Goal: Information Seeking & Learning: Learn about a topic

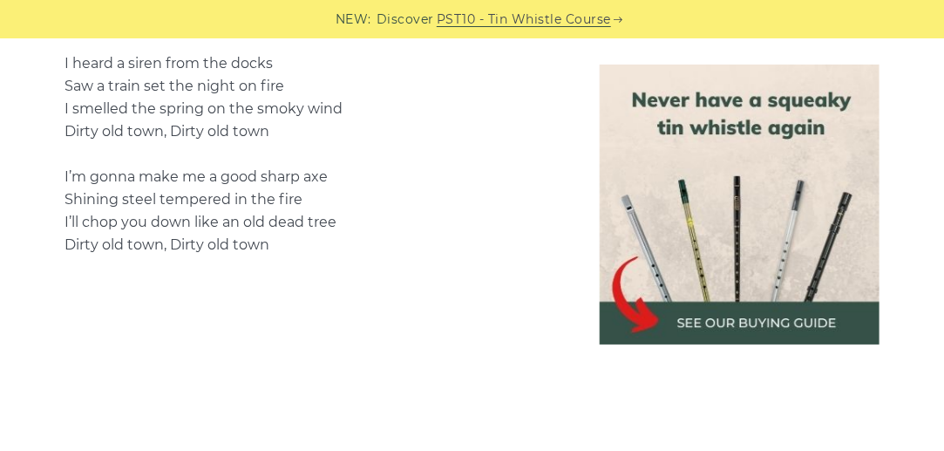
scroll to position [1254, 0]
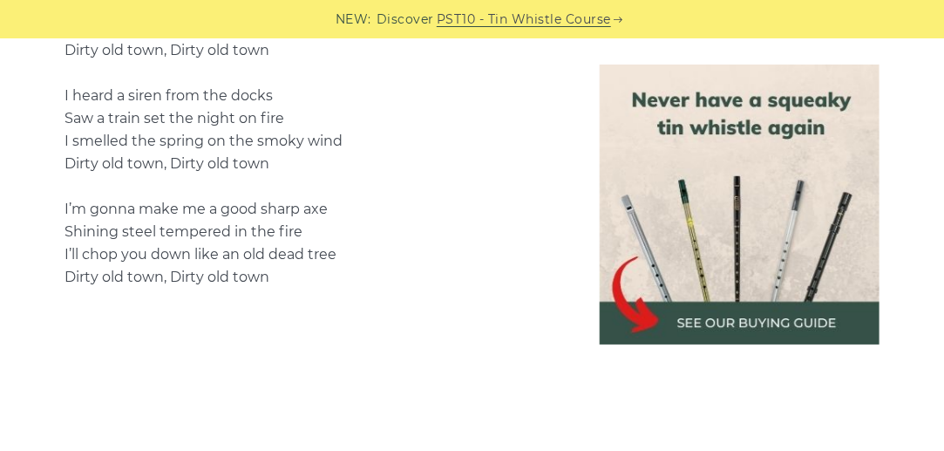
click at [444, 236] on p "I met my love by the gas works wall Dreamed a dream by the old canal I kissed m…" at bounding box center [318, 73] width 509 height 431
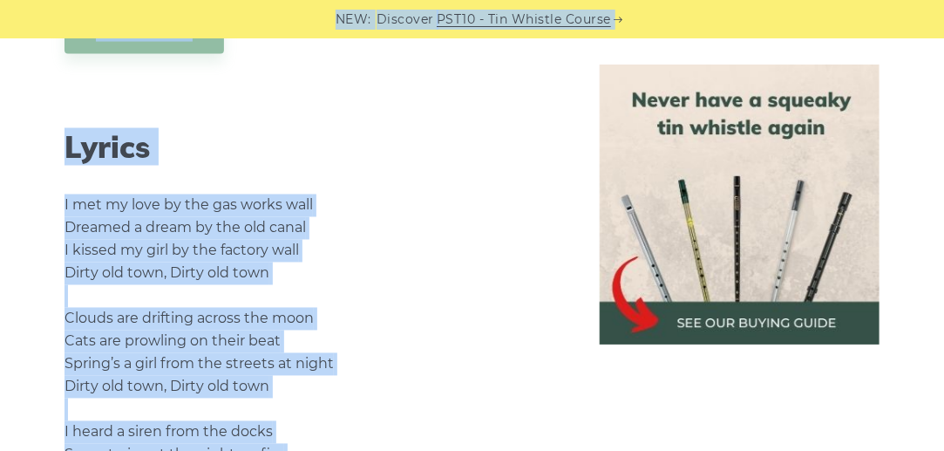
scroll to position [904, 0]
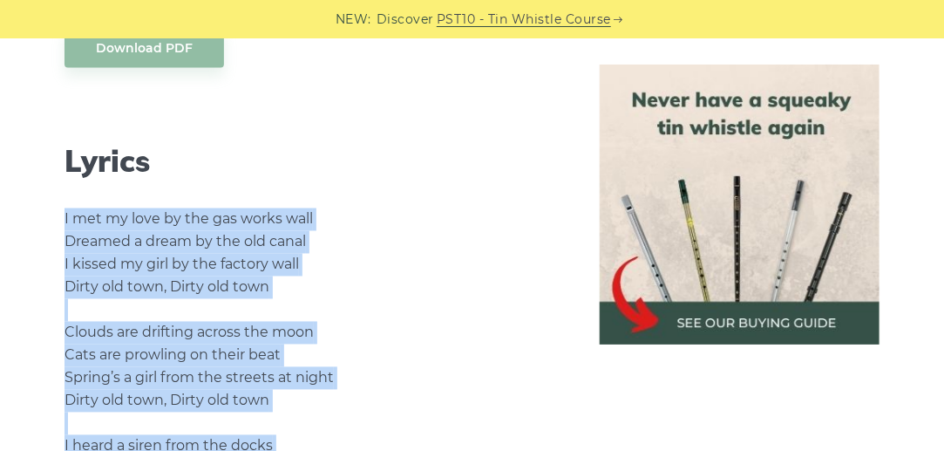
drag, startPoint x: 266, startPoint y: 276, endPoint x: 56, endPoint y: 200, distance: 223.6
copy p "I met my love by the gas works wall Dreamed a dream by the old canal I kissed m…"
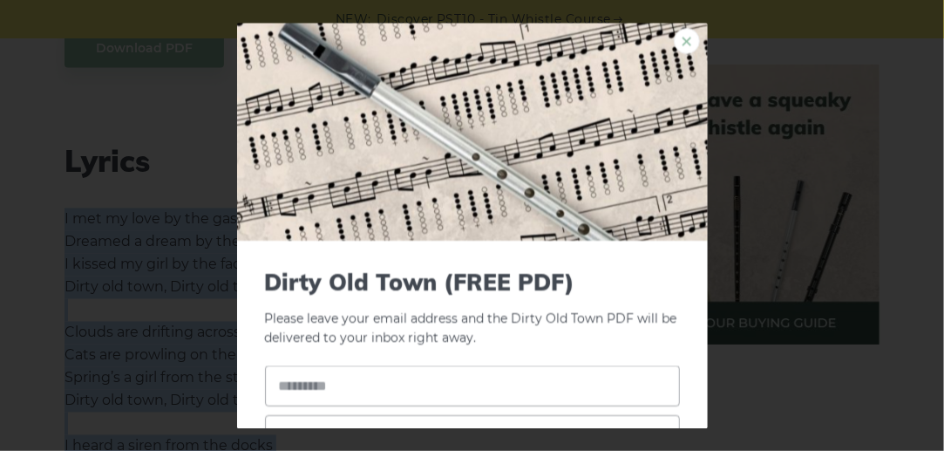
click at [674, 34] on link "×" at bounding box center [687, 41] width 26 height 26
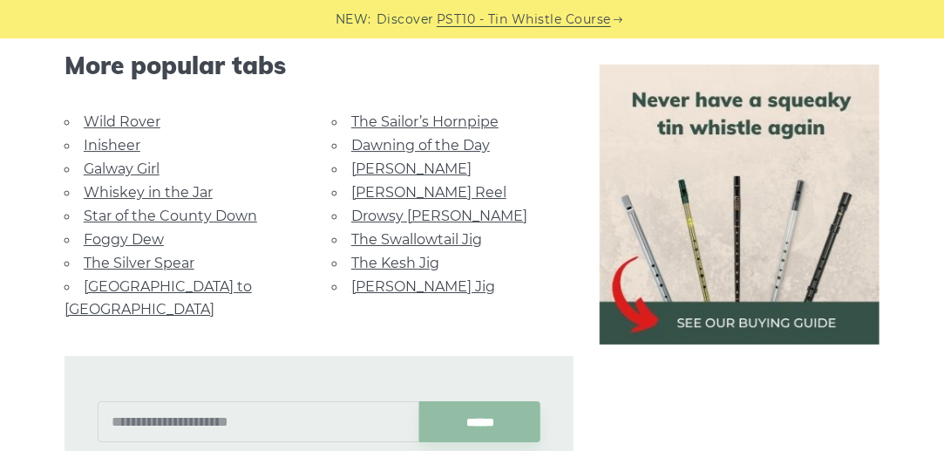
scroll to position [1878, 0]
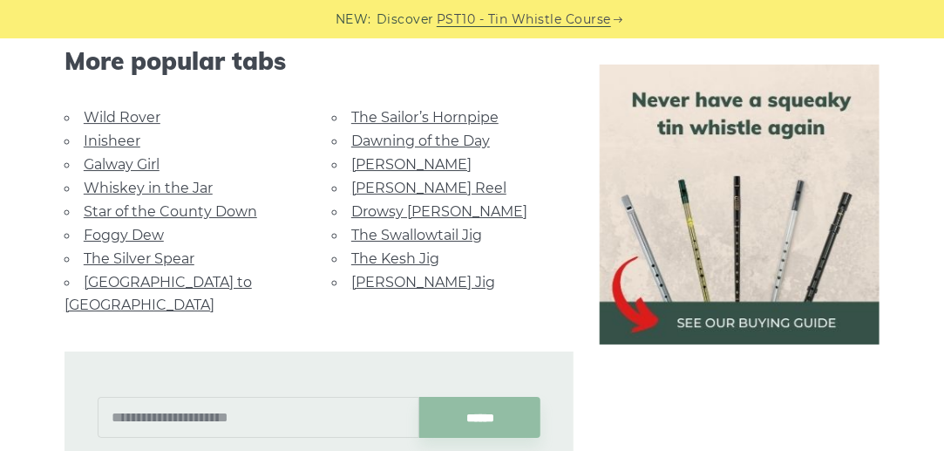
click at [135, 113] on link "Wild Rover" at bounding box center [122, 117] width 77 height 17
